Goal: Information Seeking & Learning: Check status

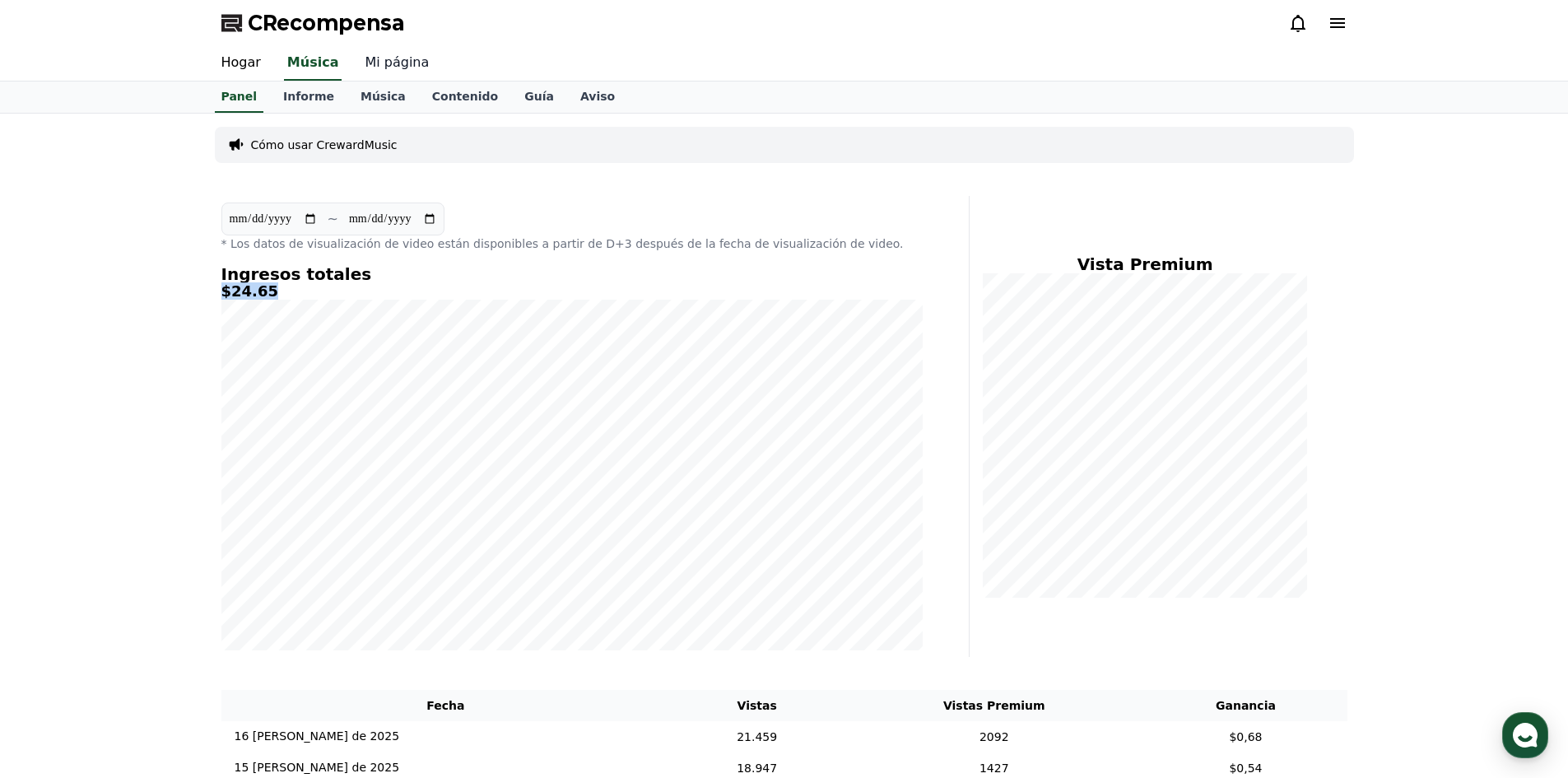
click at [374, 63] on font "Mi página" at bounding box center [397, 62] width 65 height 16
select select "**********"
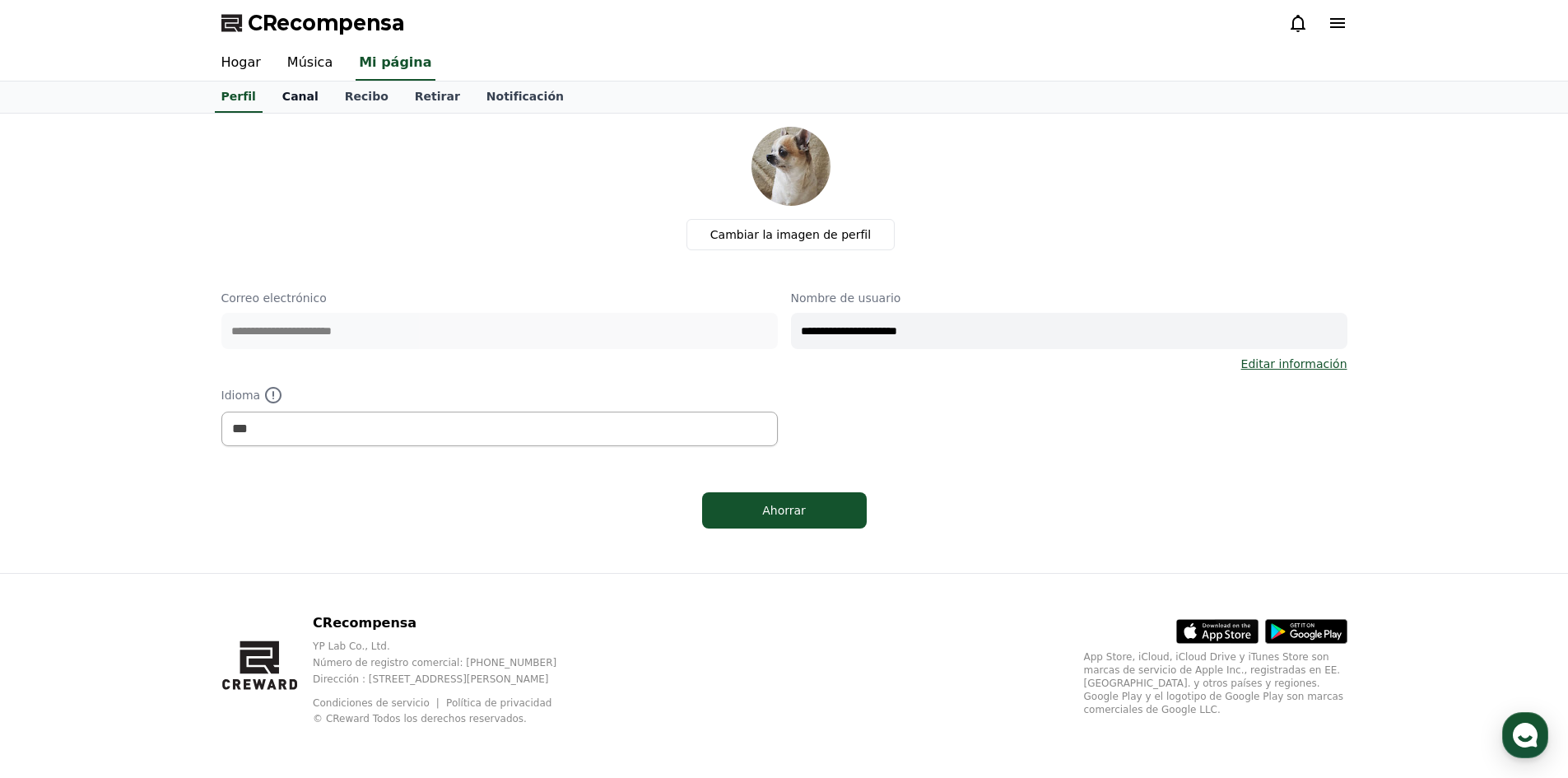
click at [302, 96] on font "Canal" at bounding box center [300, 96] width 36 height 13
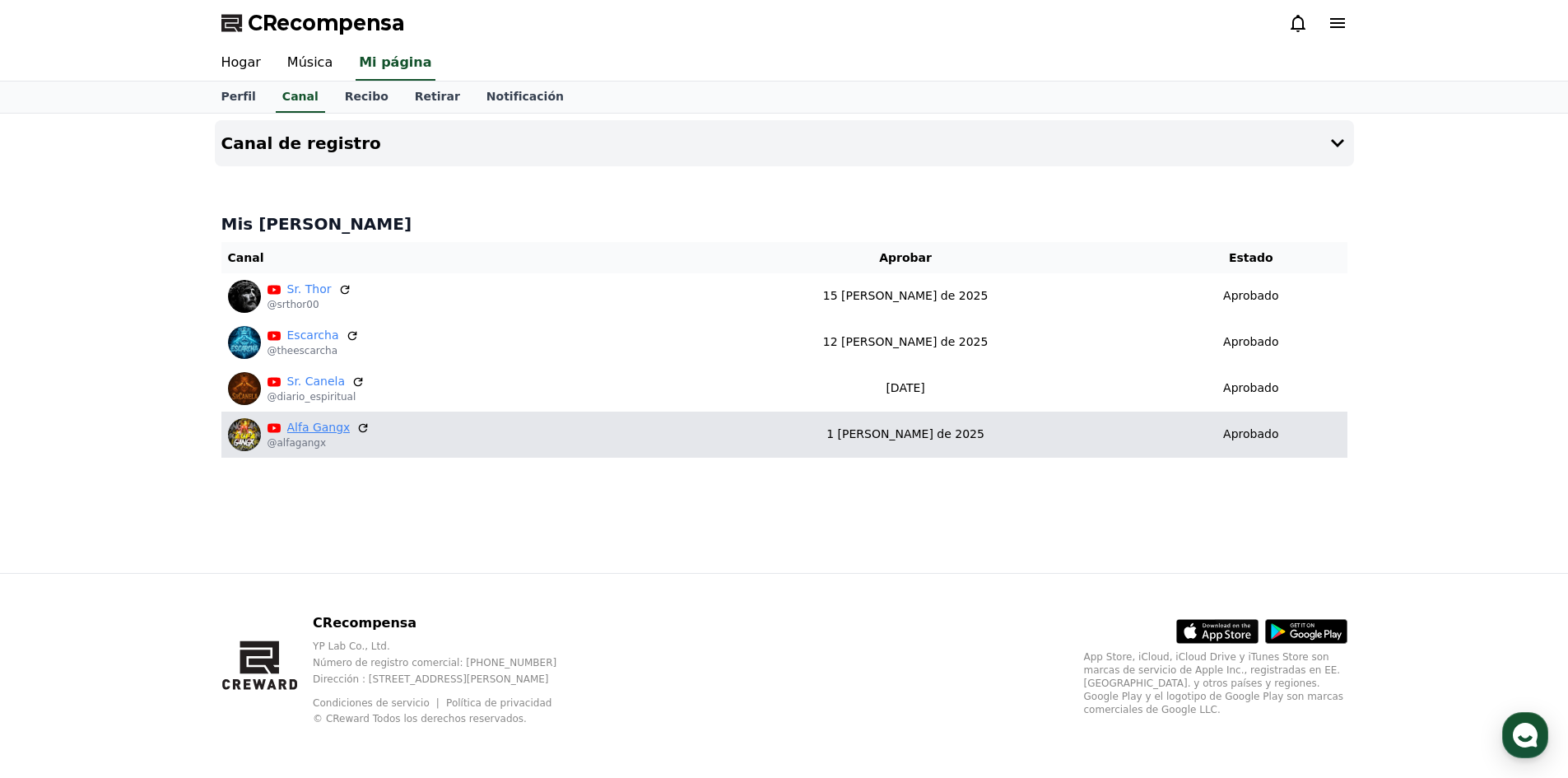
click at [301, 434] on font "Alfa Gangx" at bounding box center [318, 427] width 64 height 13
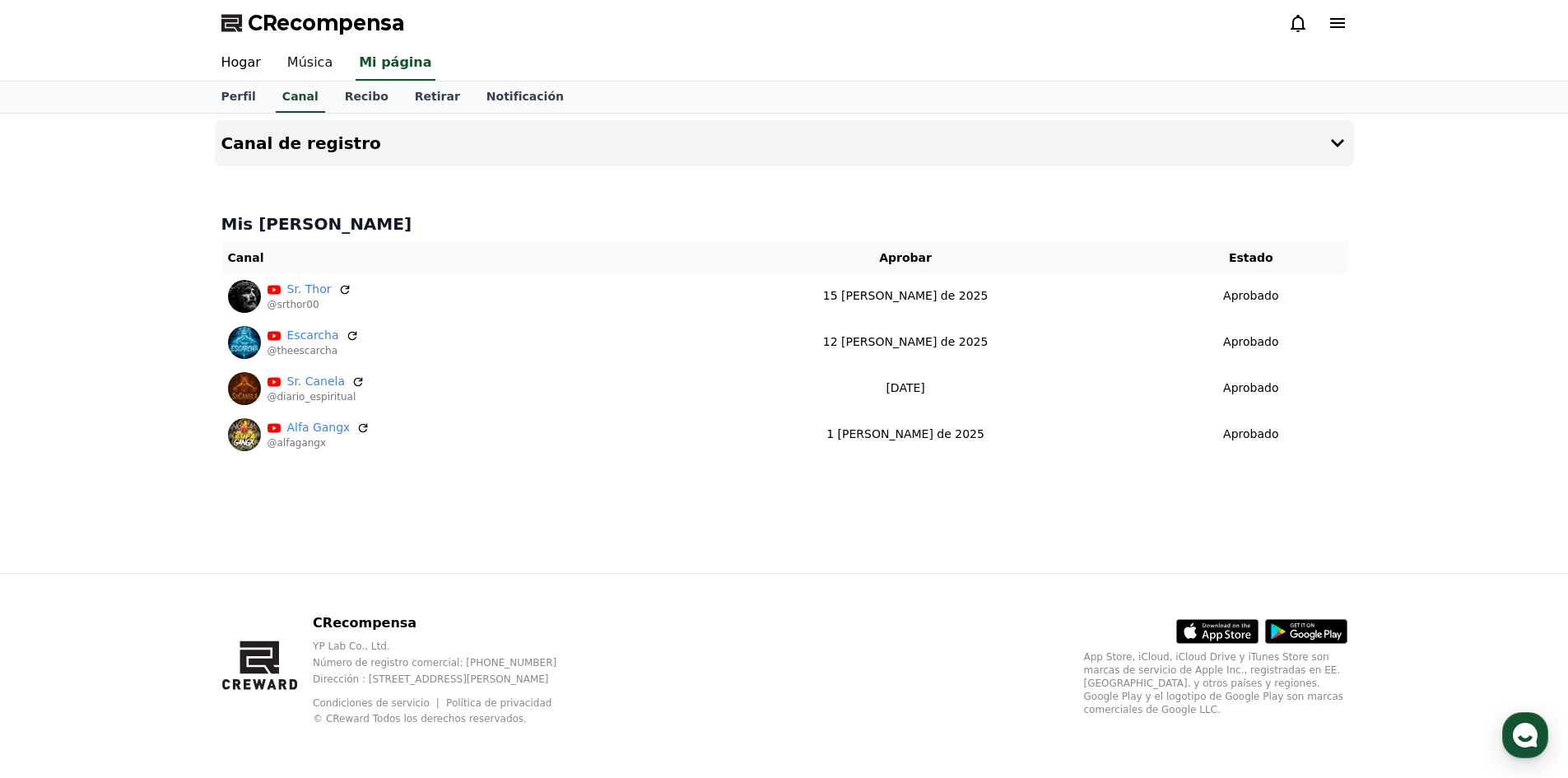
click at [302, 66] on font "Música" at bounding box center [309, 62] width 45 height 16
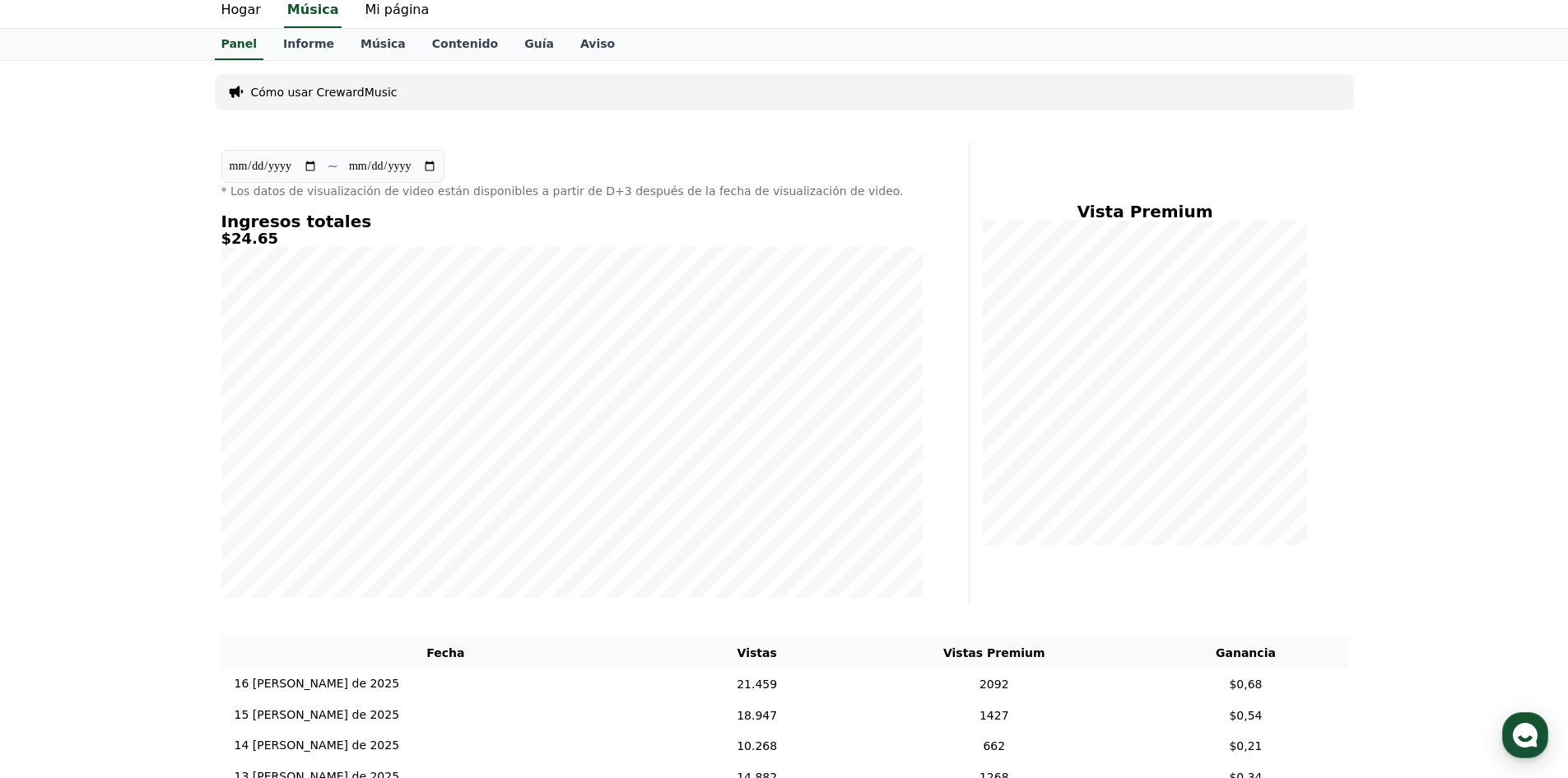
scroll to position [82, 0]
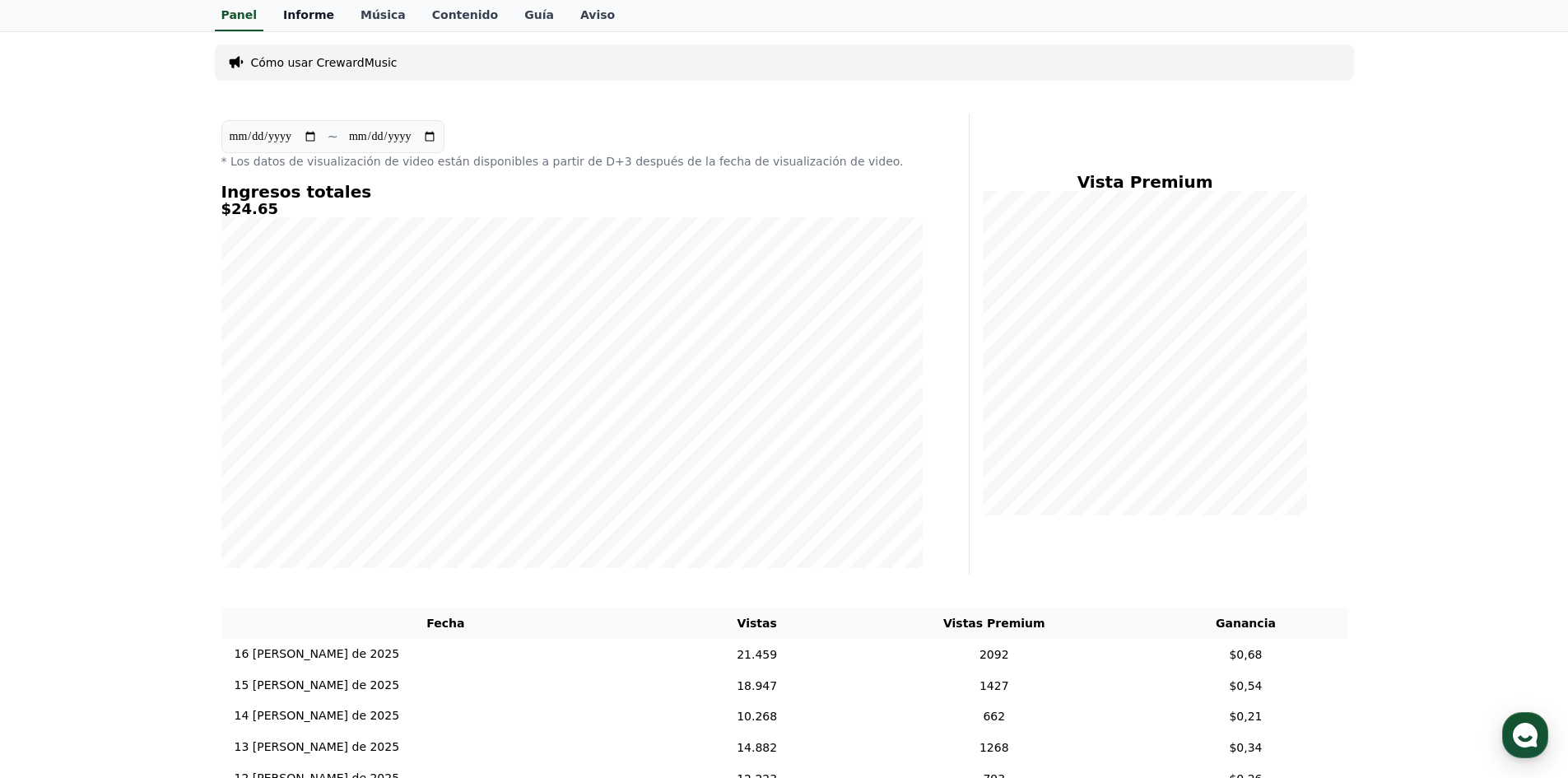
click at [303, 19] on font "Informe" at bounding box center [308, 15] width 51 height 13
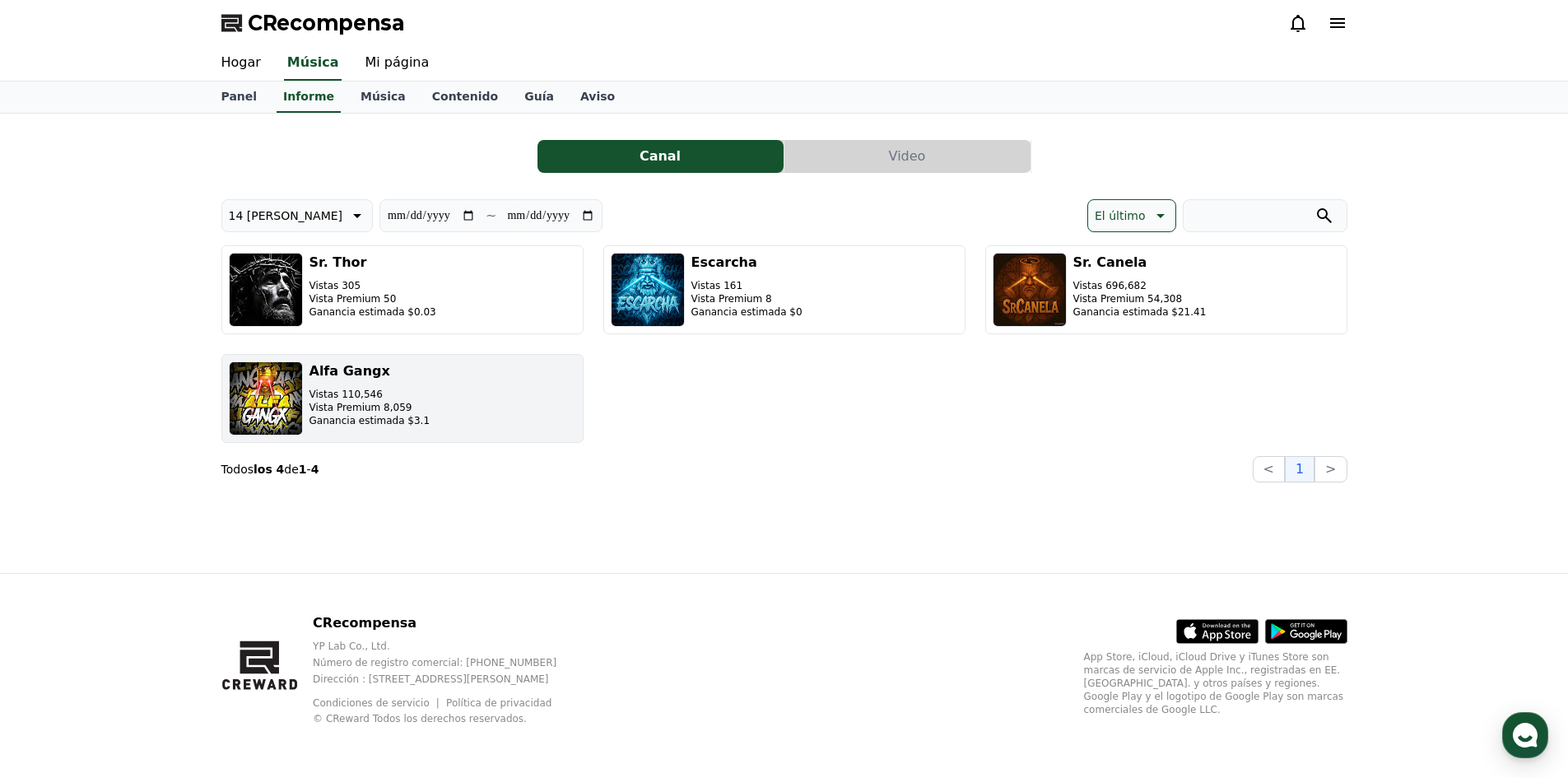
click at [350, 380] on h3 "Alfa Gangx" at bounding box center [370, 371] width 121 height 19
